Goal: Task Accomplishment & Management: Use online tool/utility

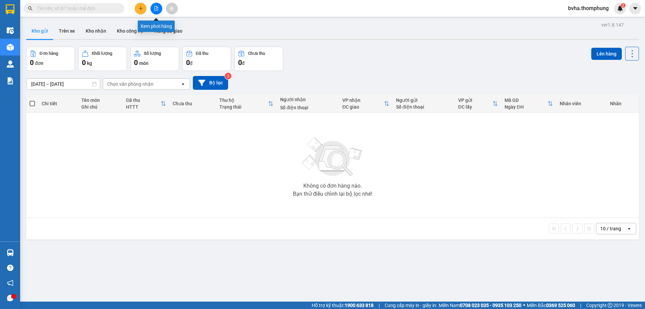
click at [157, 9] on icon "file-add" at bounding box center [156, 8] width 5 height 5
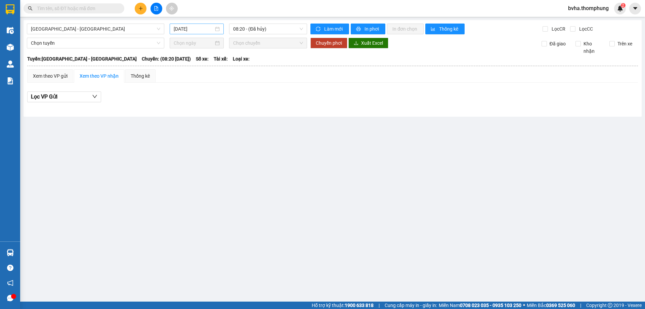
click at [201, 31] on input "[DATE]" at bounding box center [194, 28] width 40 height 7
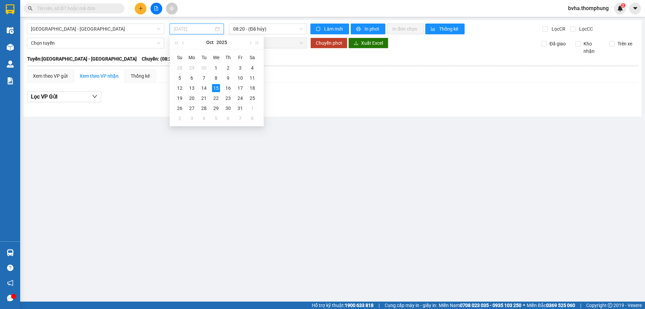
click at [215, 87] on div "15" at bounding box center [216, 88] width 8 height 8
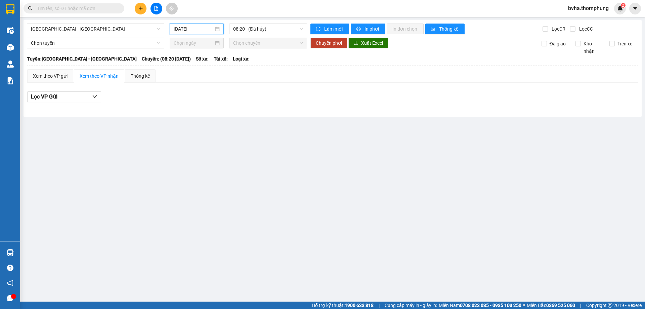
click at [191, 30] on input "[DATE]" at bounding box center [194, 28] width 40 height 7
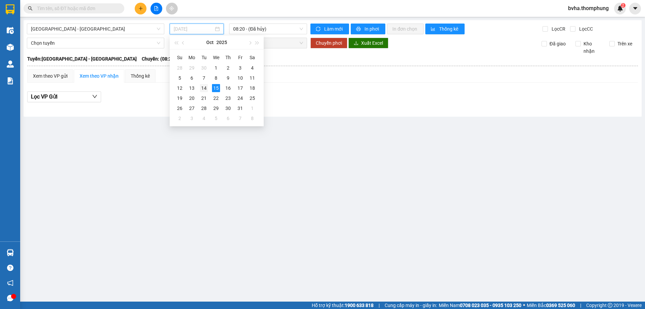
click at [205, 89] on div "14" at bounding box center [204, 88] width 8 height 8
type input "[DATE]"
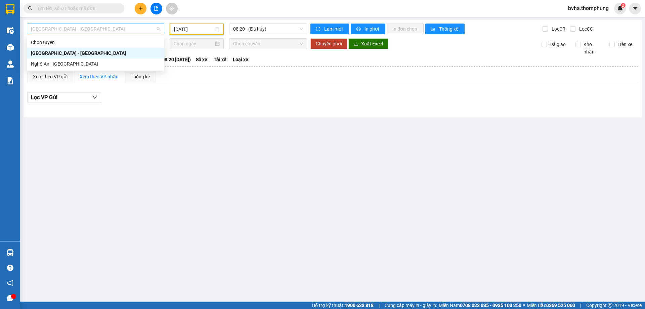
click at [129, 28] on span "[GEOGRAPHIC_DATA] - [GEOGRAPHIC_DATA]" at bounding box center [95, 29] width 129 height 10
click at [98, 64] on div "Nghệ An - [GEOGRAPHIC_DATA]" at bounding box center [95, 63] width 129 height 7
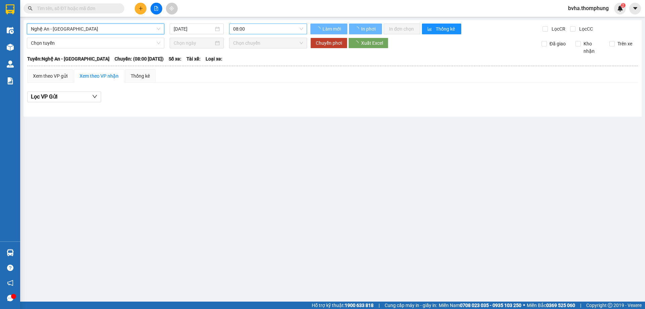
click at [272, 25] on span "08:00" at bounding box center [268, 29] width 70 height 10
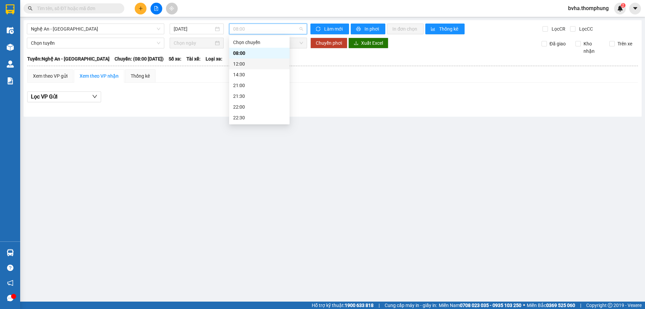
click at [250, 66] on div "12:00" at bounding box center [259, 63] width 52 height 7
click at [263, 29] on span "12:00" at bounding box center [268, 29] width 70 height 10
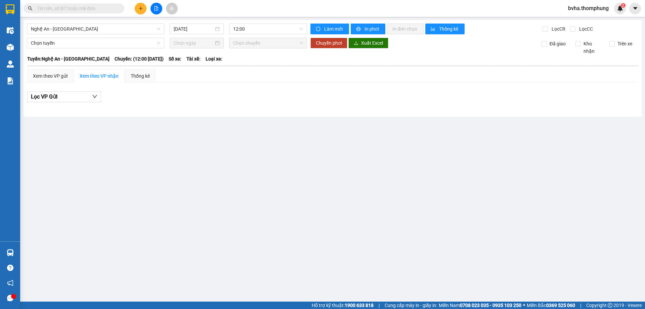
click at [187, 20] on div "[GEOGRAPHIC_DATA] - [GEOGRAPHIC_DATA] [DATE] 12:00 Làm mới In phơi In đơn chọn …" at bounding box center [333, 68] width 618 height 96
click at [191, 32] on input "[DATE]" at bounding box center [194, 28] width 40 height 7
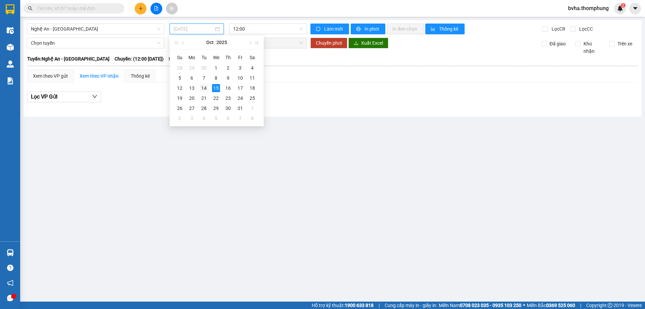
click at [205, 88] on div "14" at bounding box center [204, 88] width 8 height 8
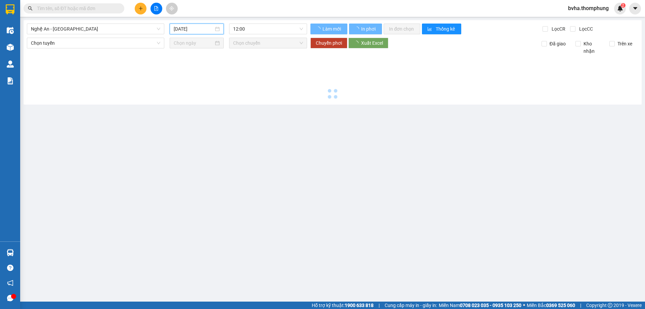
type input "[DATE]"
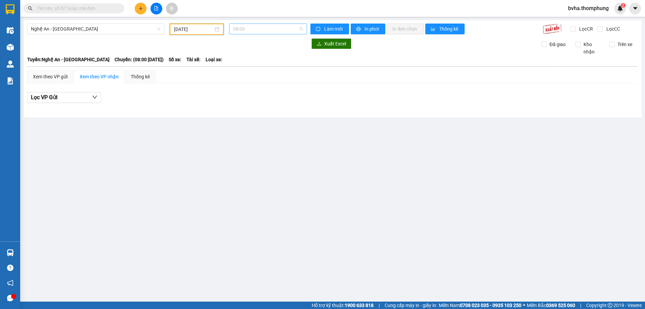
click at [270, 28] on span "08:00" at bounding box center [268, 29] width 70 height 10
click at [241, 105] on div "22:00" at bounding box center [259, 106] width 52 height 7
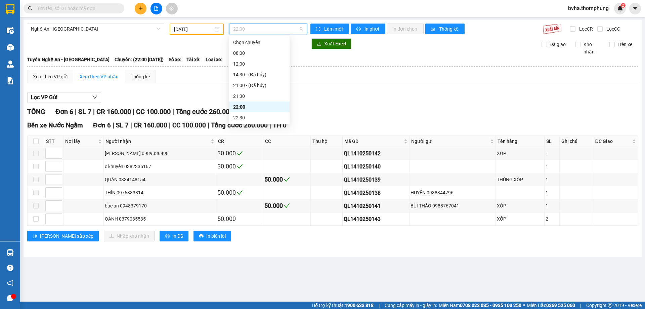
click at [286, 31] on span "22:00" at bounding box center [268, 29] width 70 height 10
click at [239, 97] on div "21:30" at bounding box center [259, 95] width 52 height 7
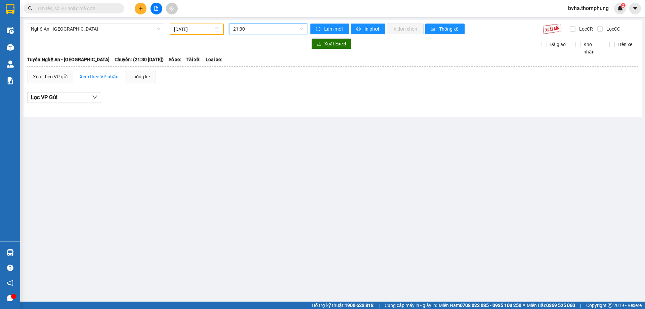
click at [239, 28] on span "21:30" at bounding box center [268, 29] width 70 height 10
click at [240, 110] on div "22:00" at bounding box center [259, 106] width 52 height 7
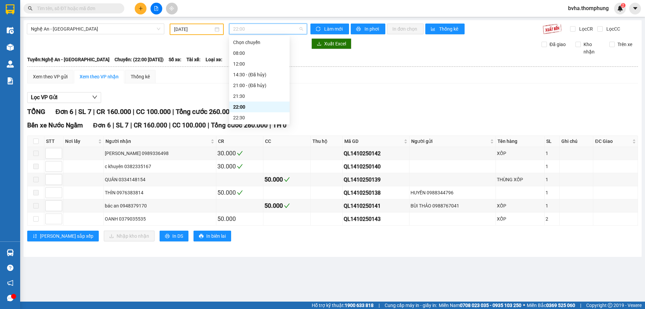
click at [252, 30] on span "22:00" at bounding box center [268, 29] width 70 height 10
click at [241, 115] on div "22:30" at bounding box center [259, 117] width 52 height 7
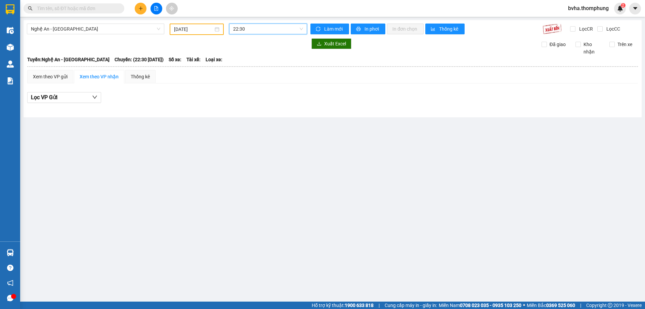
drag, startPoint x: 252, startPoint y: 27, endPoint x: 255, endPoint y: 39, distance: 11.7
click at [252, 27] on span "22:30" at bounding box center [268, 29] width 70 height 10
click at [251, 107] on div "22:00" at bounding box center [259, 106] width 52 height 7
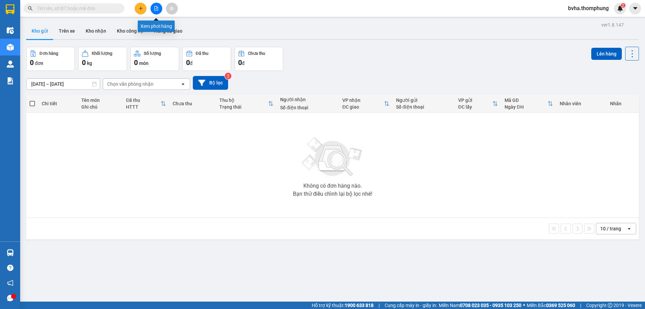
click at [154, 8] on icon "file-add" at bounding box center [156, 8] width 5 height 5
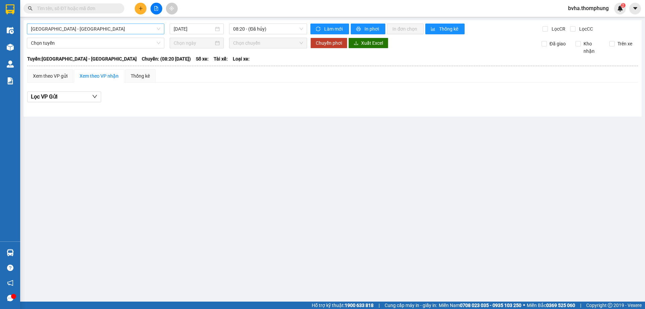
click at [92, 32] on span "[GEOGRAPHIC_DATA] - [GEOGRAPHIC_DATA]" at bounding box center [95, 29] width 129 height 10
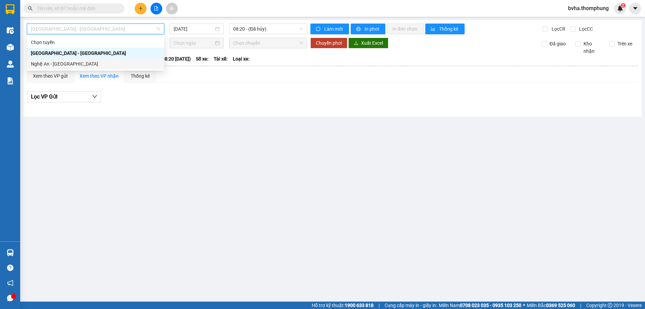
click at [68, 62] on div "Nghệ An - [GEOGRAPHIC_DATA]" at bounding box center [95, 63] width 129 height 7
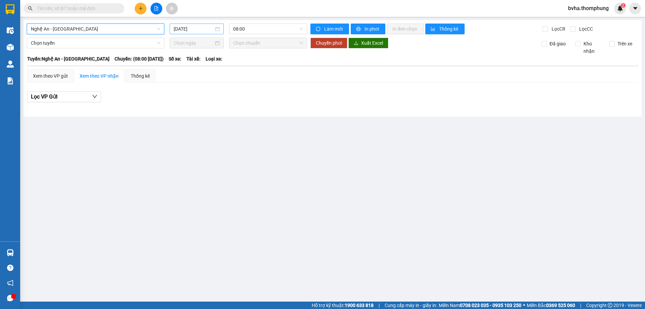
click at [189, 31] on input "[DATE]" at bounding box center [194, 28] width 40 height 7
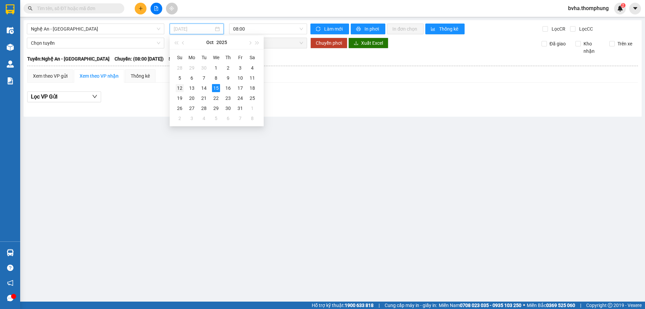
click at [178, 89] on div "12" at bounding box center [180, 88] width 8 height 8
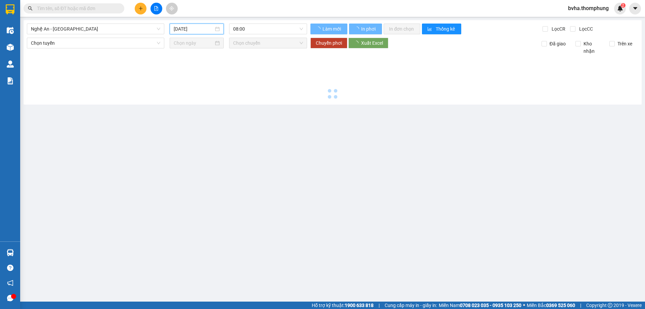
type input "12/10/2025"
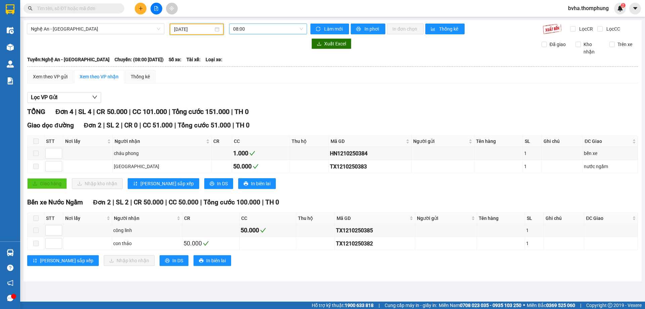
click at [275, 31] on span "08:00" at bounding box center [268, 29] width 70 height 10
click at [244, 107] on div "22:00" at bounding box center [259, 106] width 52 height 7
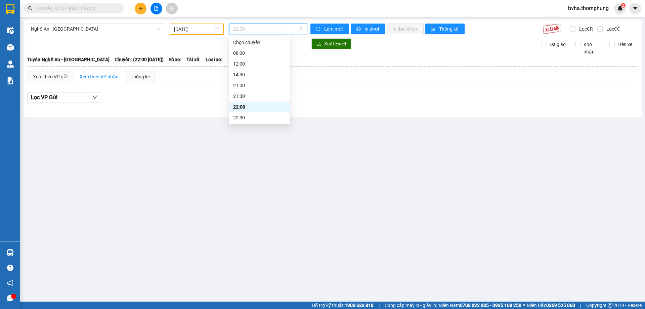
click at [259, 29] on span "22:00" at bounding box center [268, 29] width 70 height 10
click at [237, 95] on div "21:30" at bounding box center [259, 95] width 52 height 7
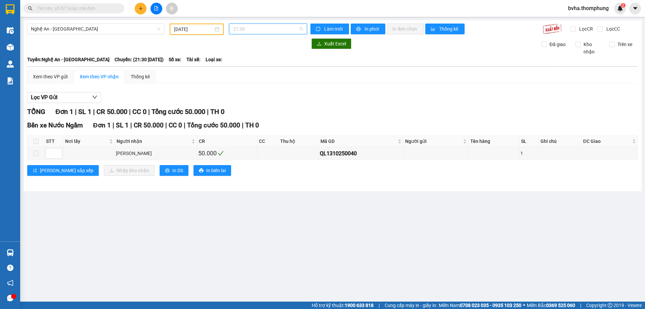
click at [249, 31] on span "21:30" at bounding box center [268, 29] width 70 height 10
